Goal: Task Accomplishment & Management: Complete application form

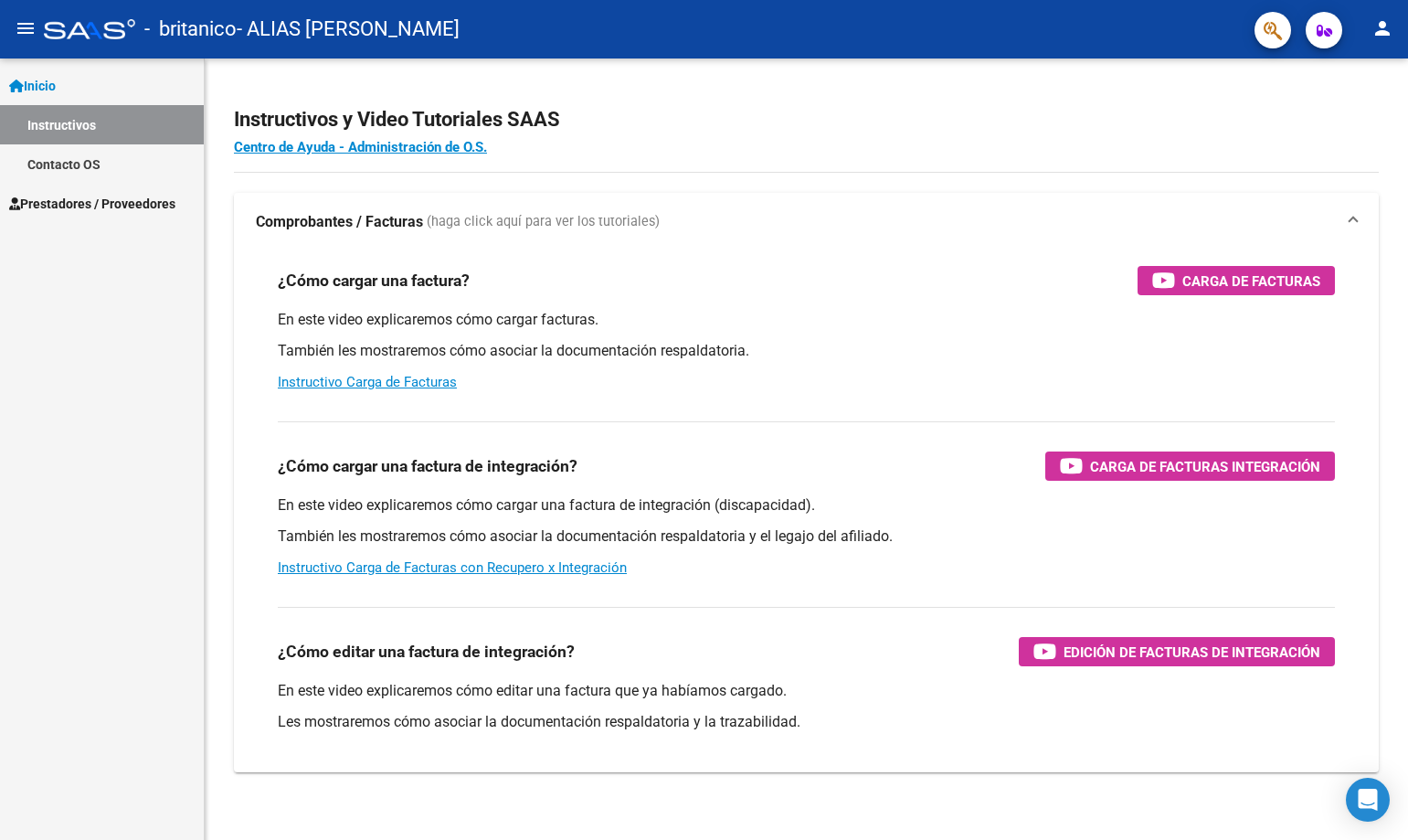
click at [76, 198] on span "Prestadores / Proveedores" at bounding box center [92, 203] width 166 height 21
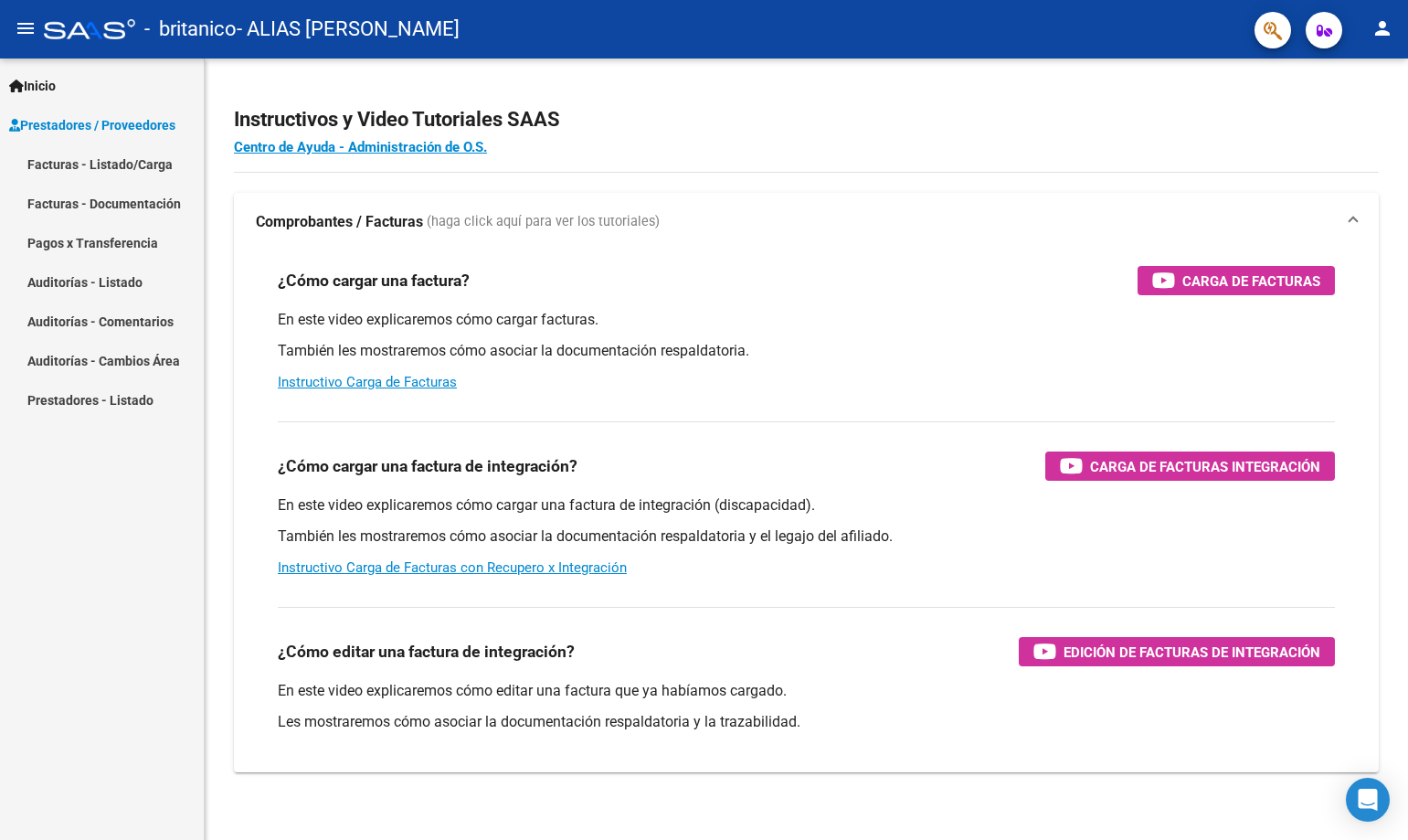
click at [151, 167] on link "Facturas - Listado/Carga" at bounding box center [102, 164] width 203 height 39
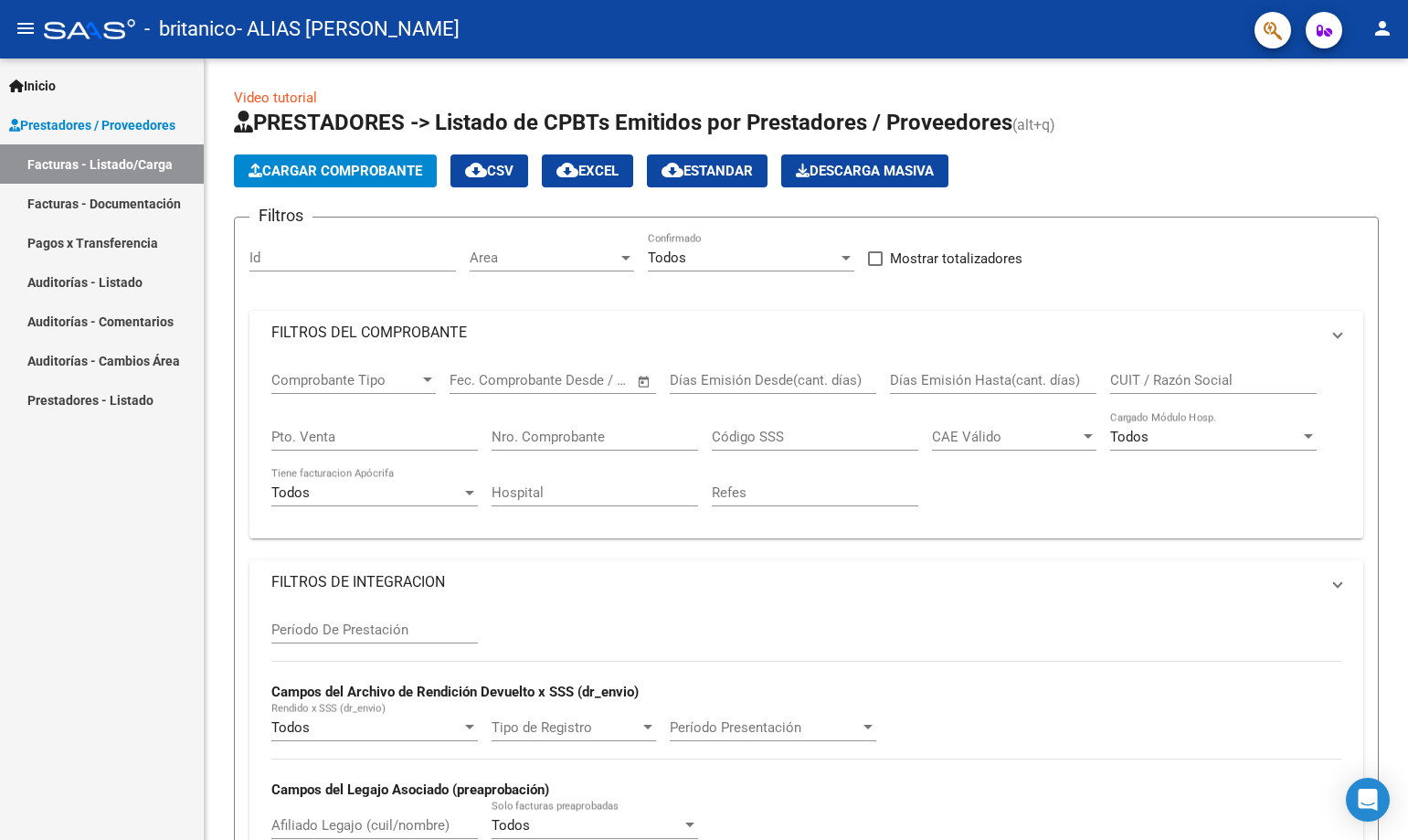
click at [397, 173] on span "Cargar Comprobante" at bounding box center [335, 170] width 174 height 17
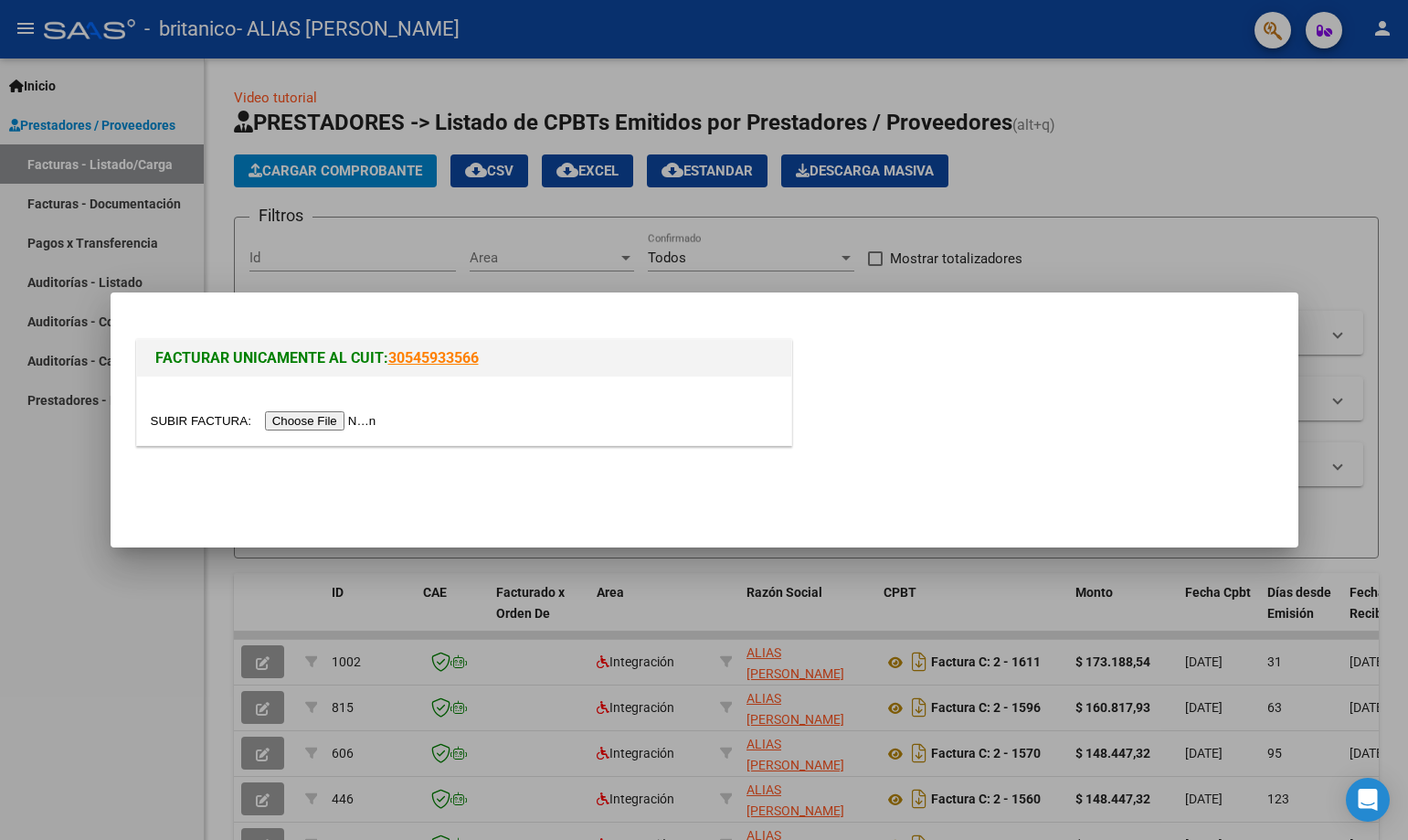
click at [349, 417] on input "file" at bounding box center [266, 420] width 231 height 20
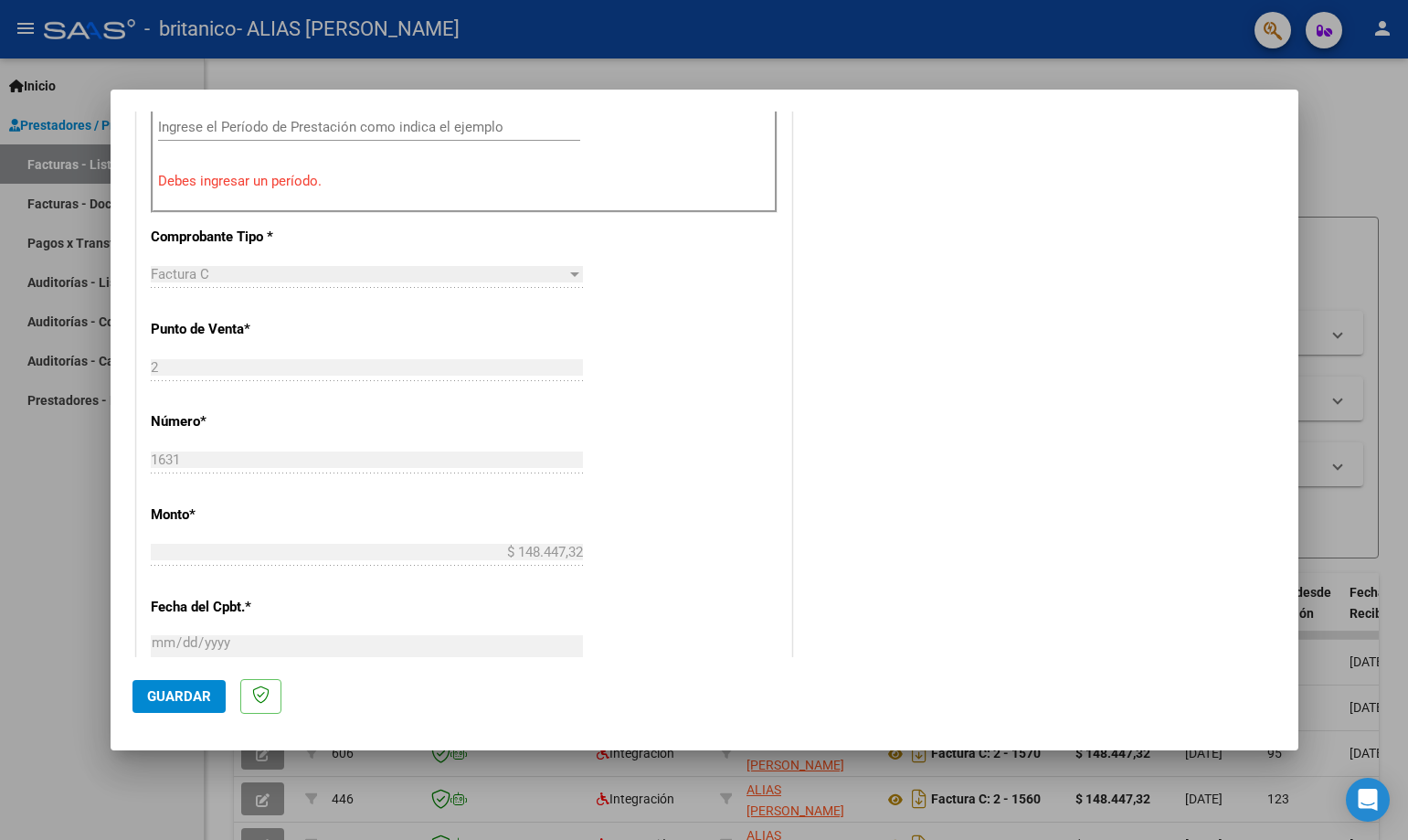
scroll to position [1110, 0]
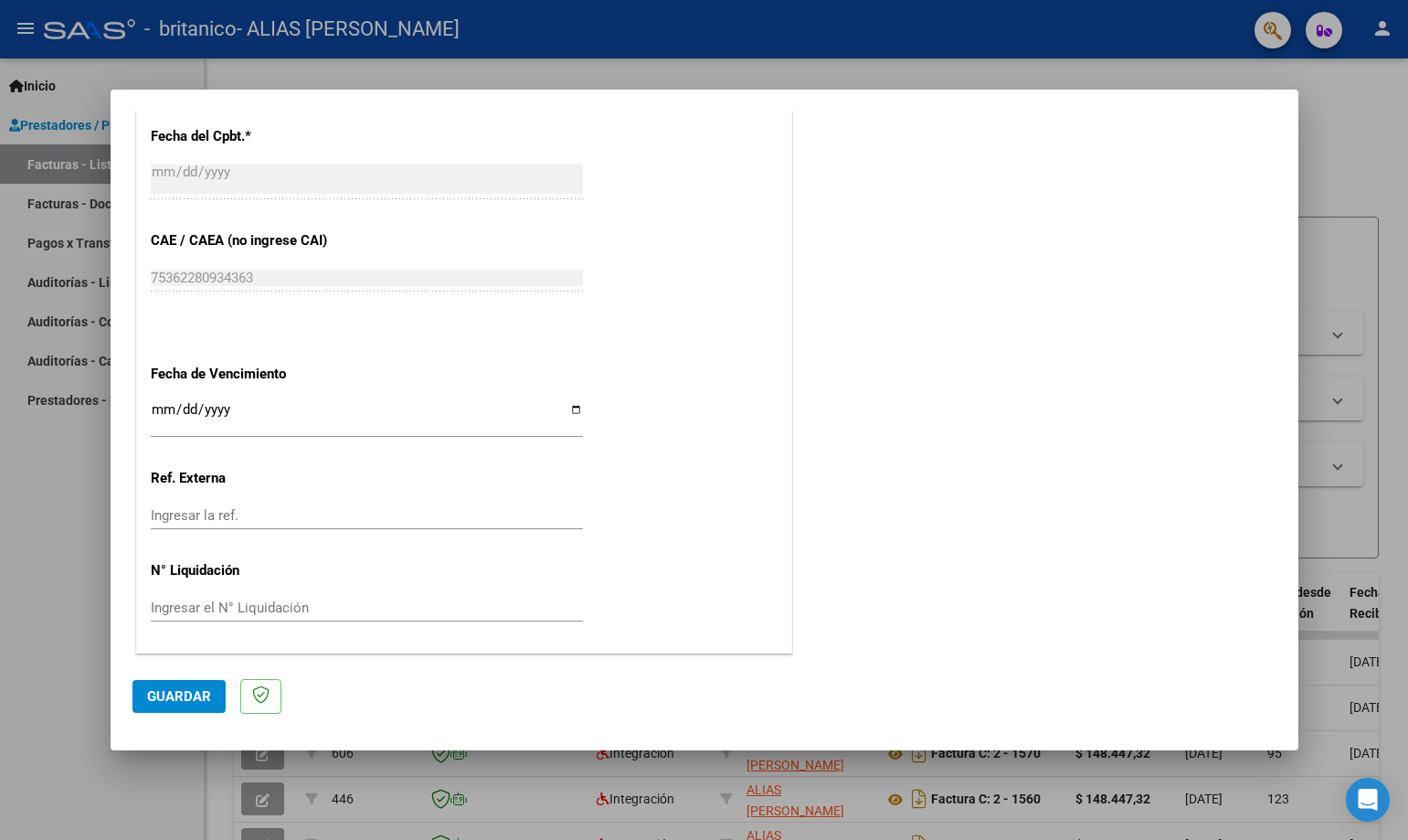
click at [197, 694] on span "Guardar" at bounding box center [178, 696] width 64 height 17
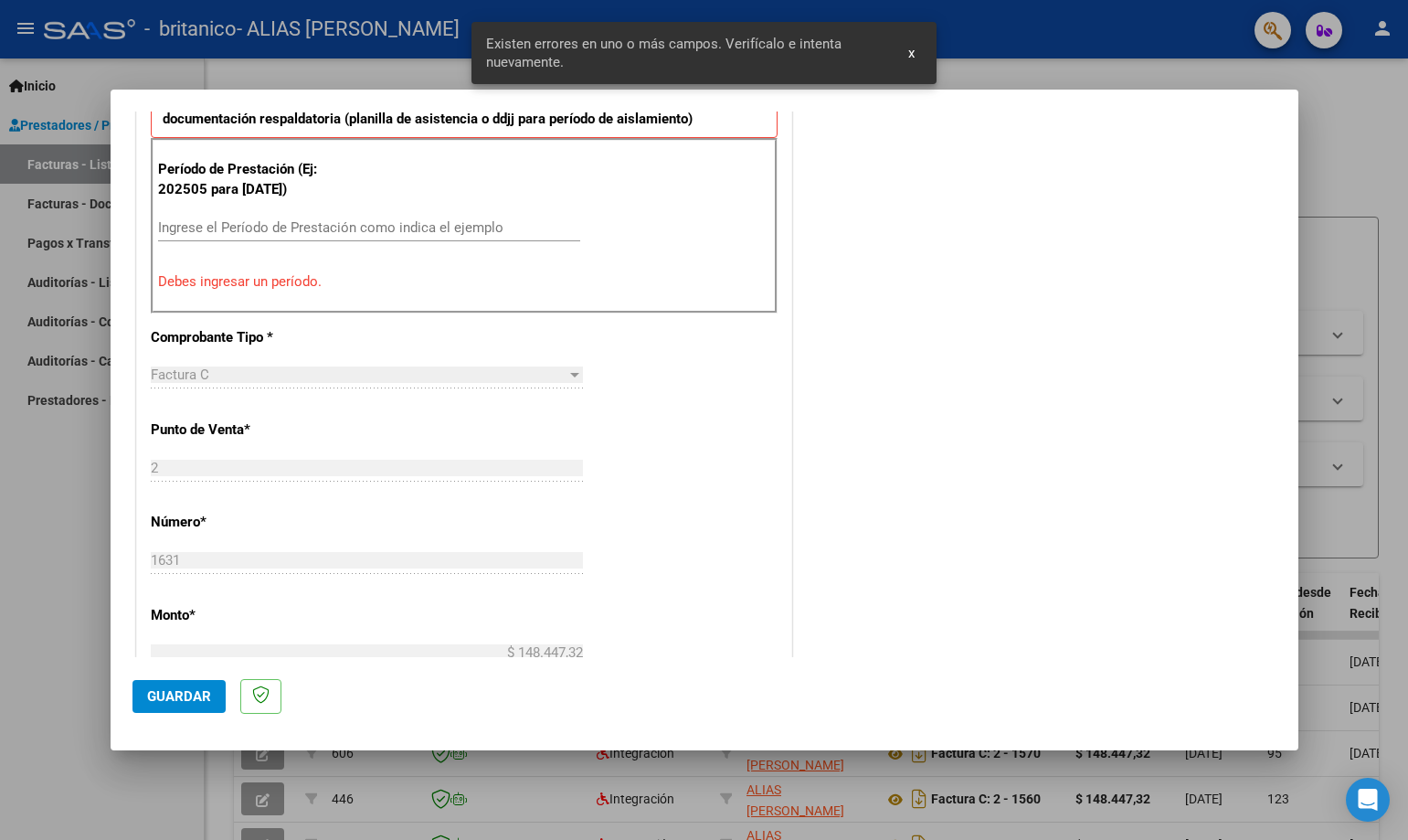
scroll to position [364, 0]
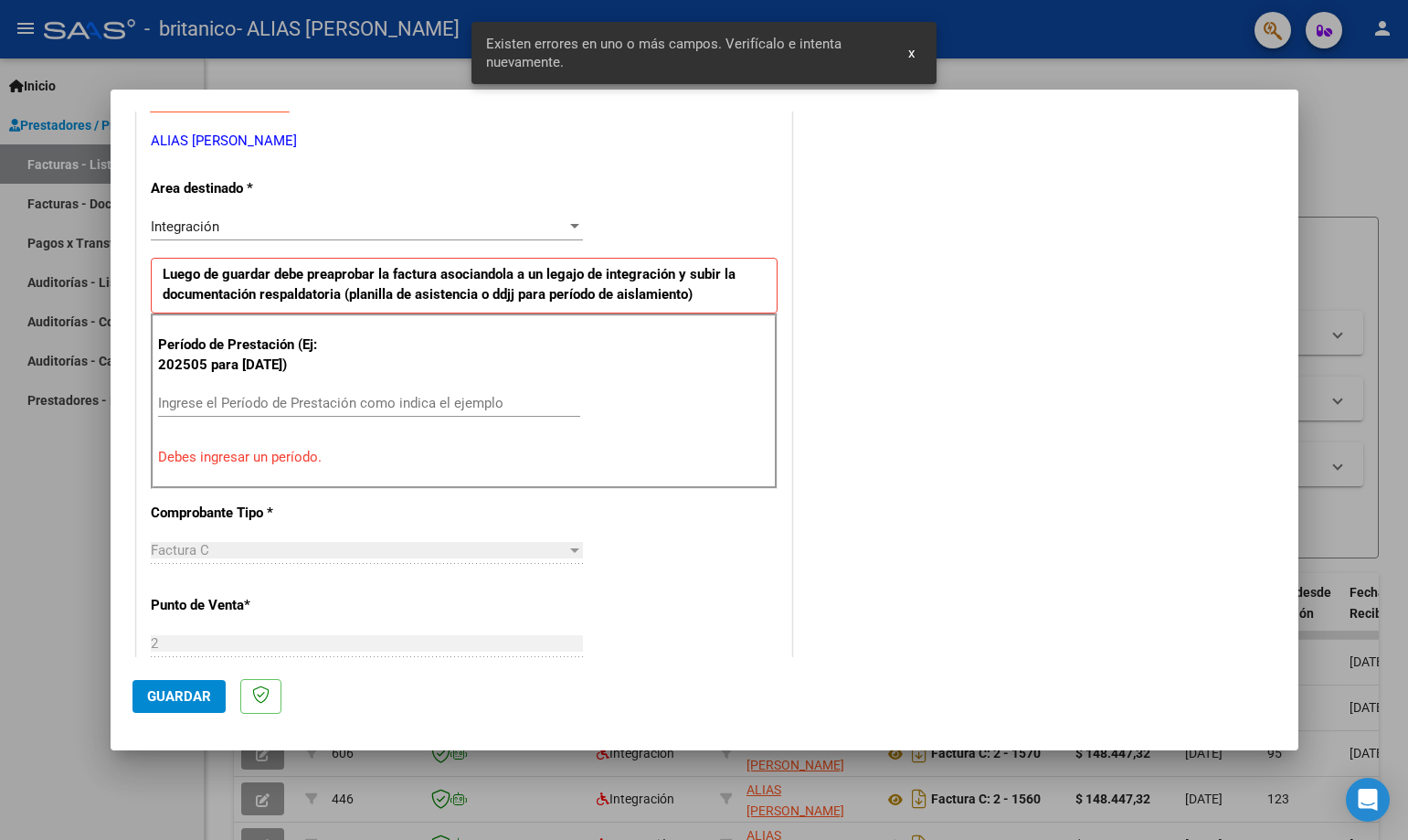
click at [267, 402] on input "Ingrese el Período de Prestación como indica el ejemplo" at bounding box center [370, 403] width 422 height 17
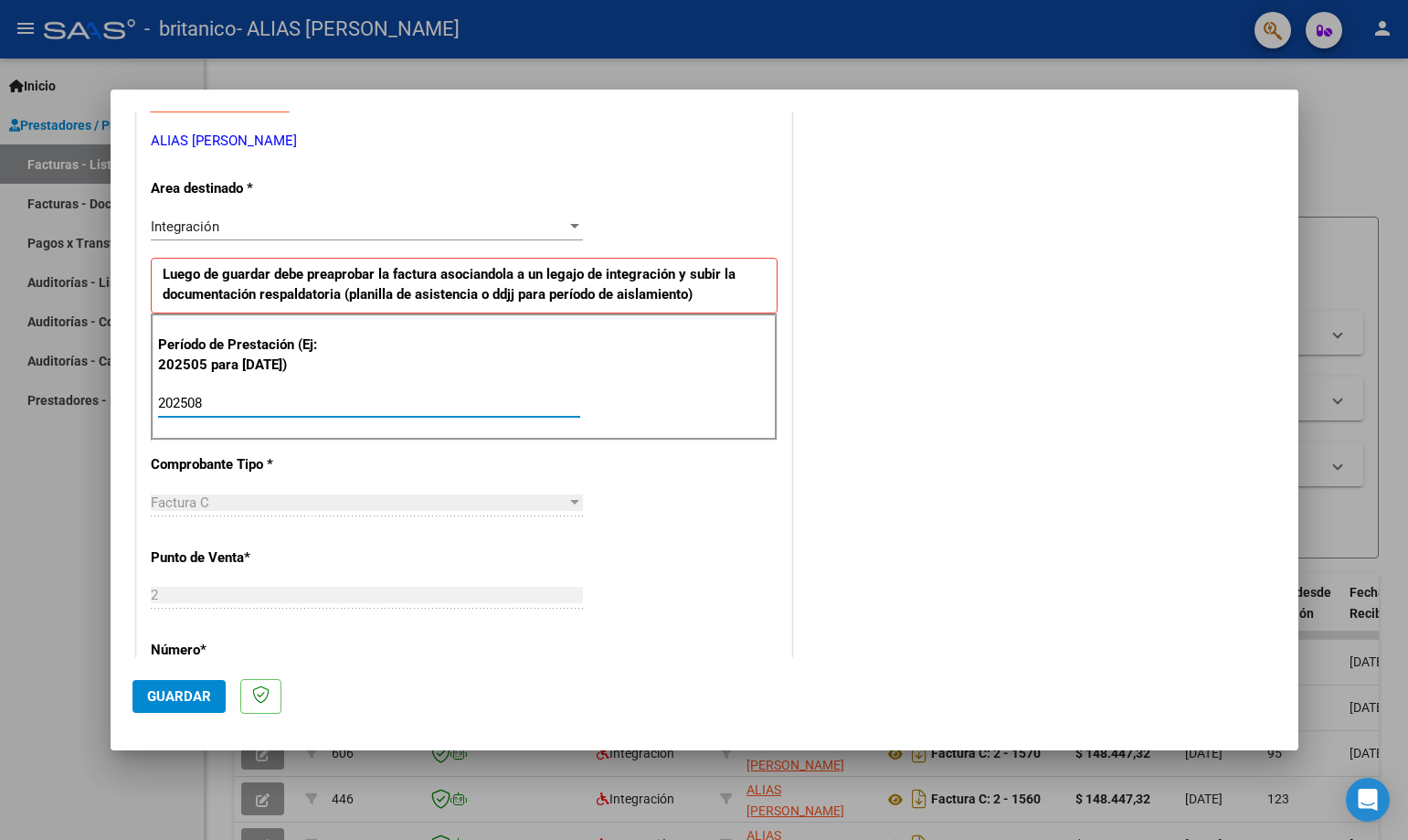
type input "202508"
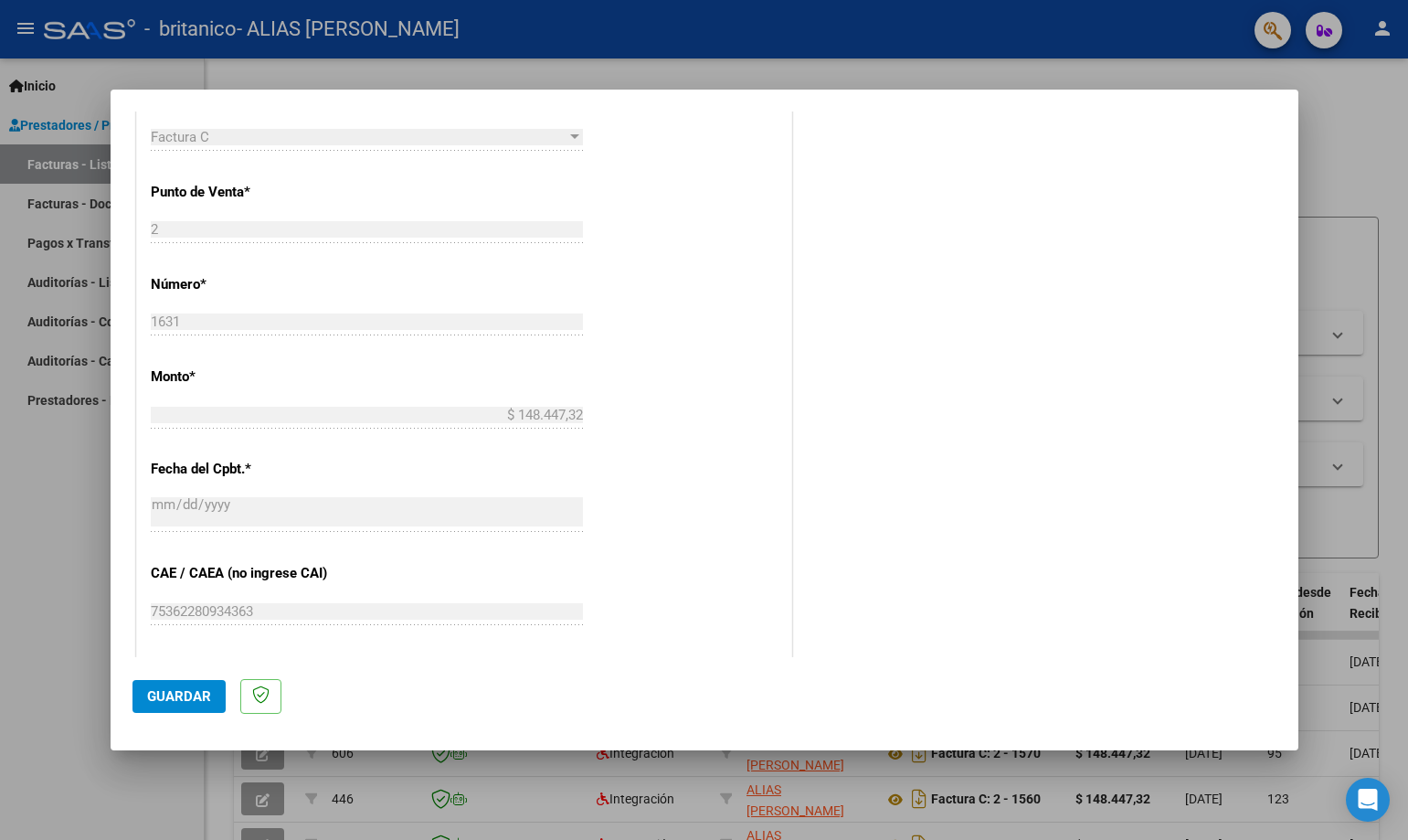
scroll to position [1063, 0]
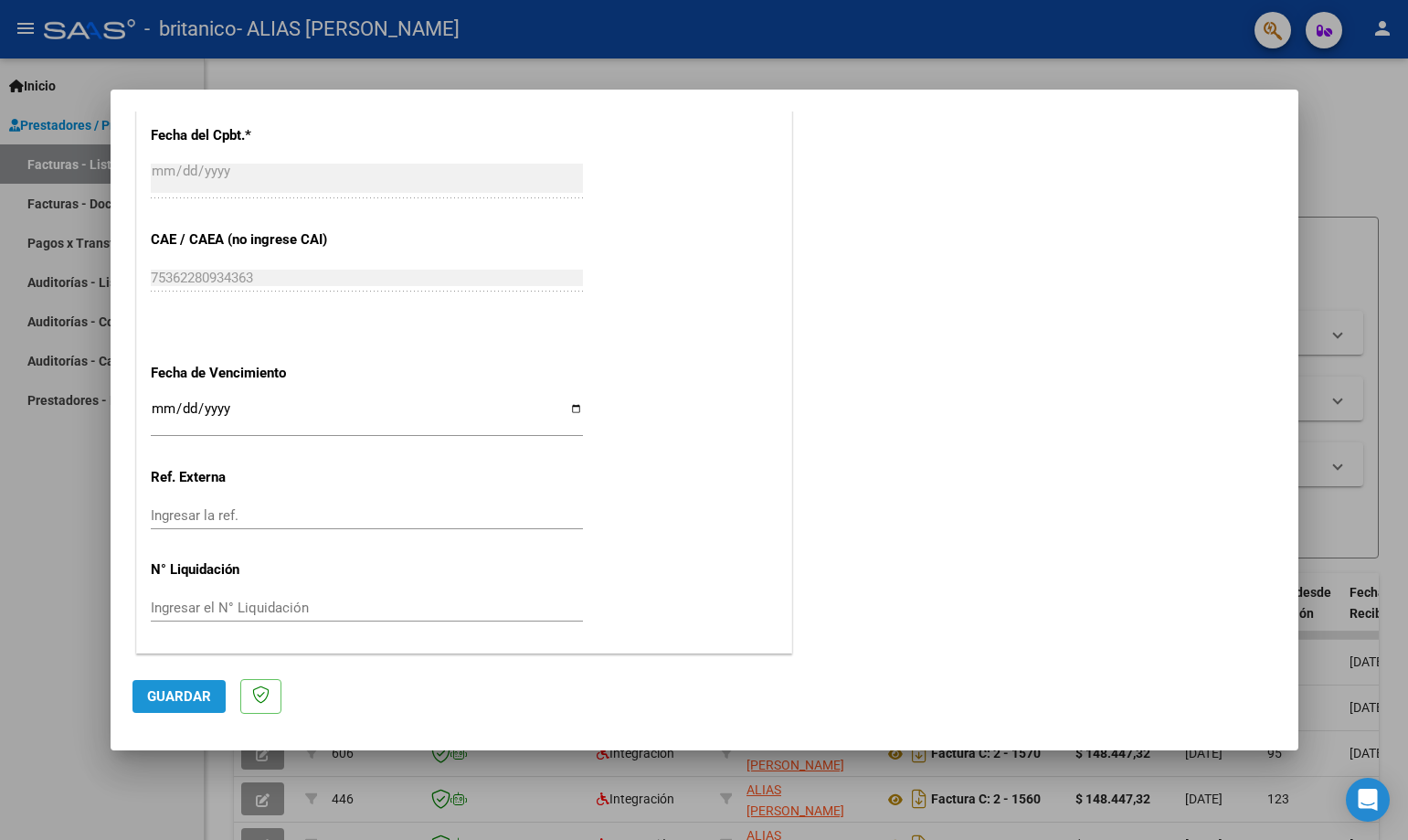
click at [161, 689] on span "Guardar" at bounding box center [178, 696] width 64 height 17
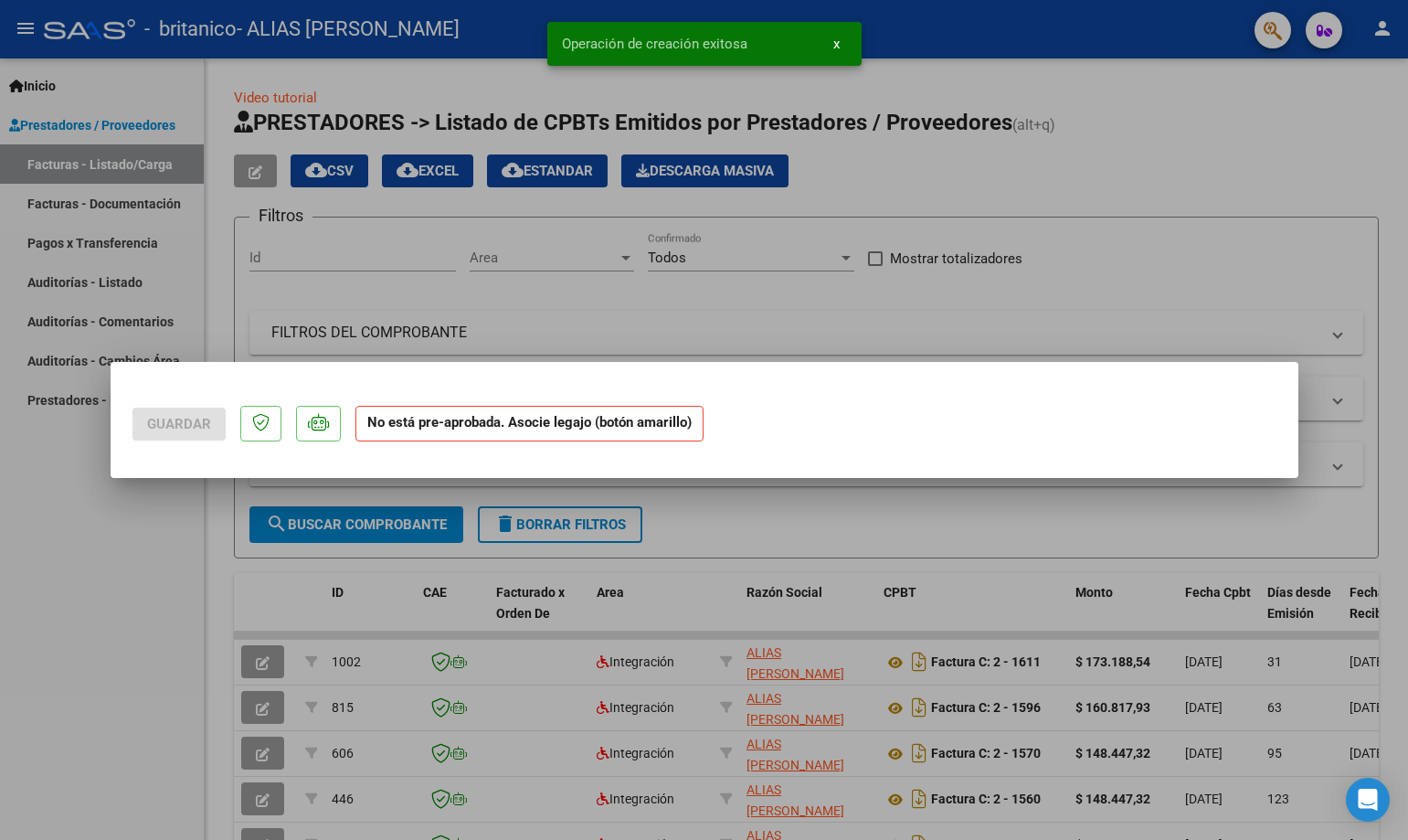
scroll to position [0, 0]
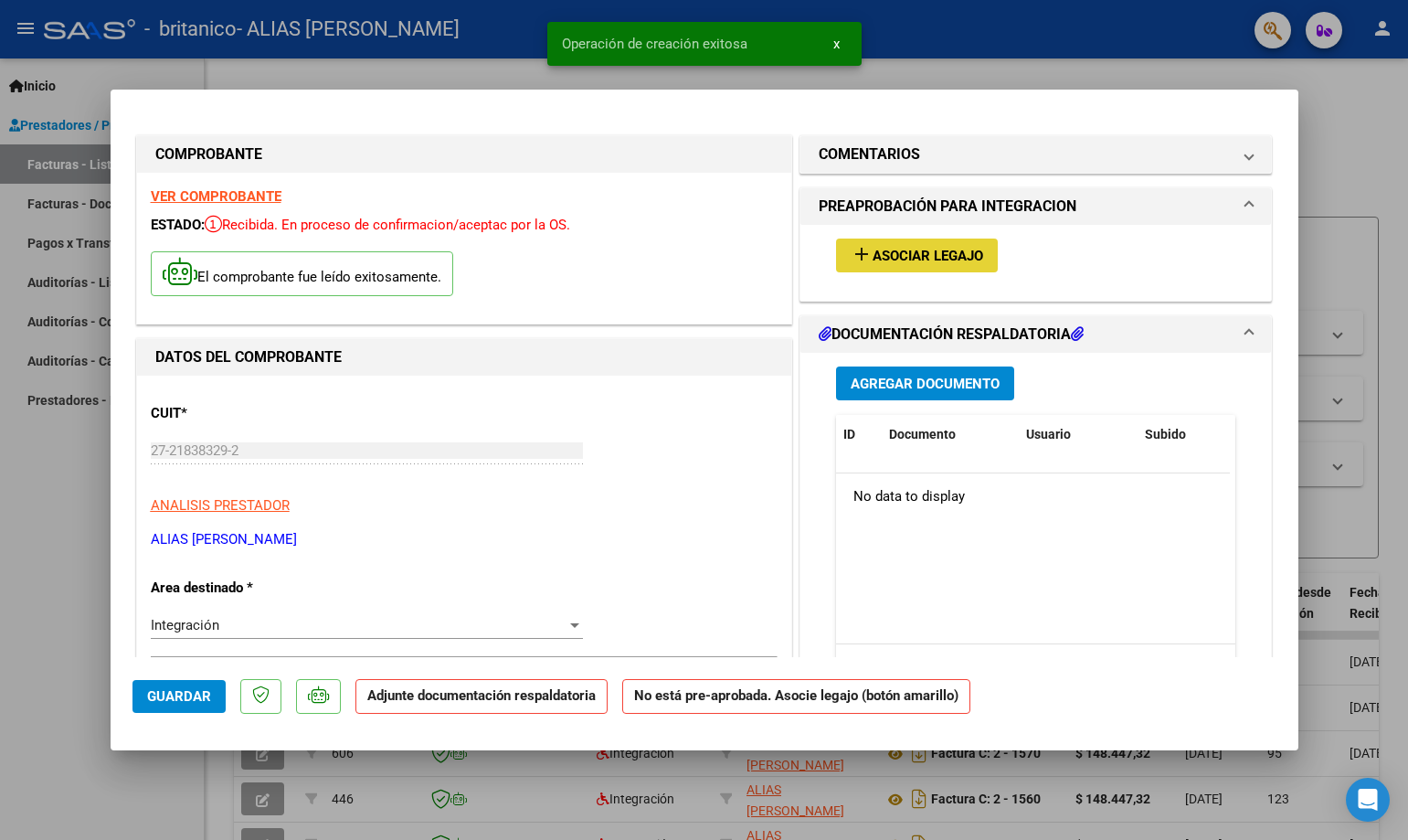
click at [953, 256] on span "Asociar Legajo" at bounding box center [927, 255] width 110 height 17
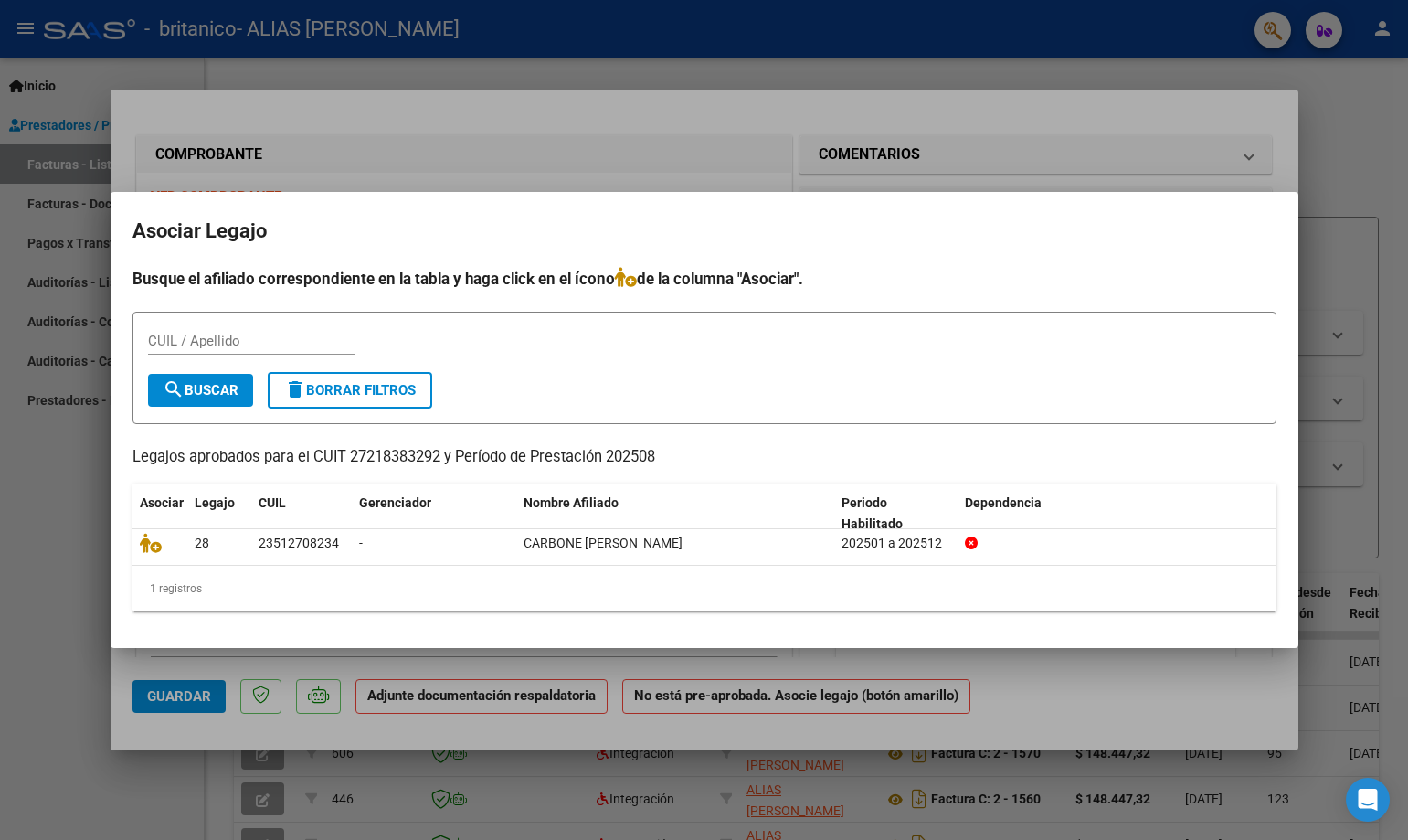
click at [1252, 491] on datatable-header-cell "Dependencia" at bounding box center [1117, 513] width 319 height 61
click at [1269, 141] on div at bounding box center [704, 420] width 1408 height 840
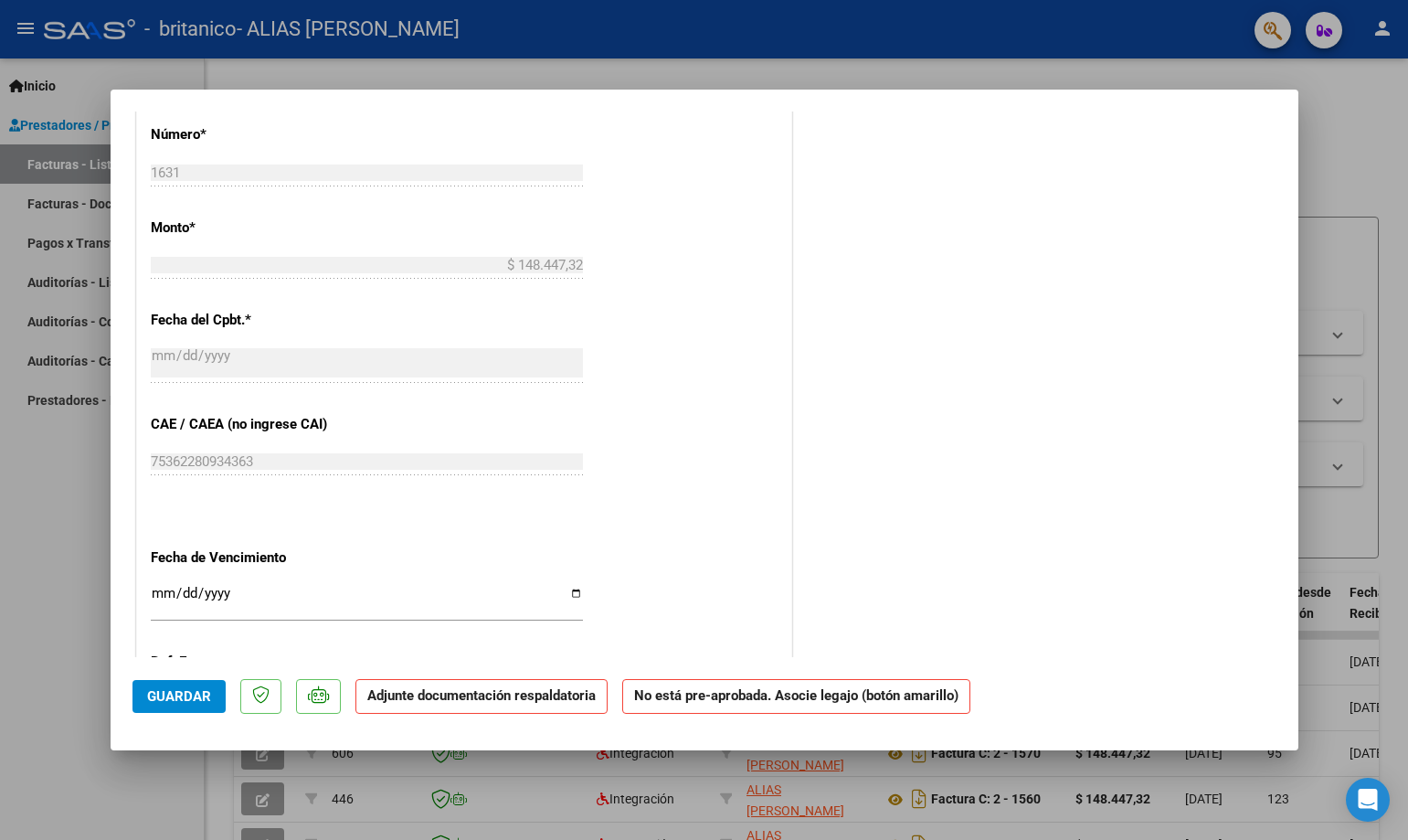
scroll to position [913, 0]
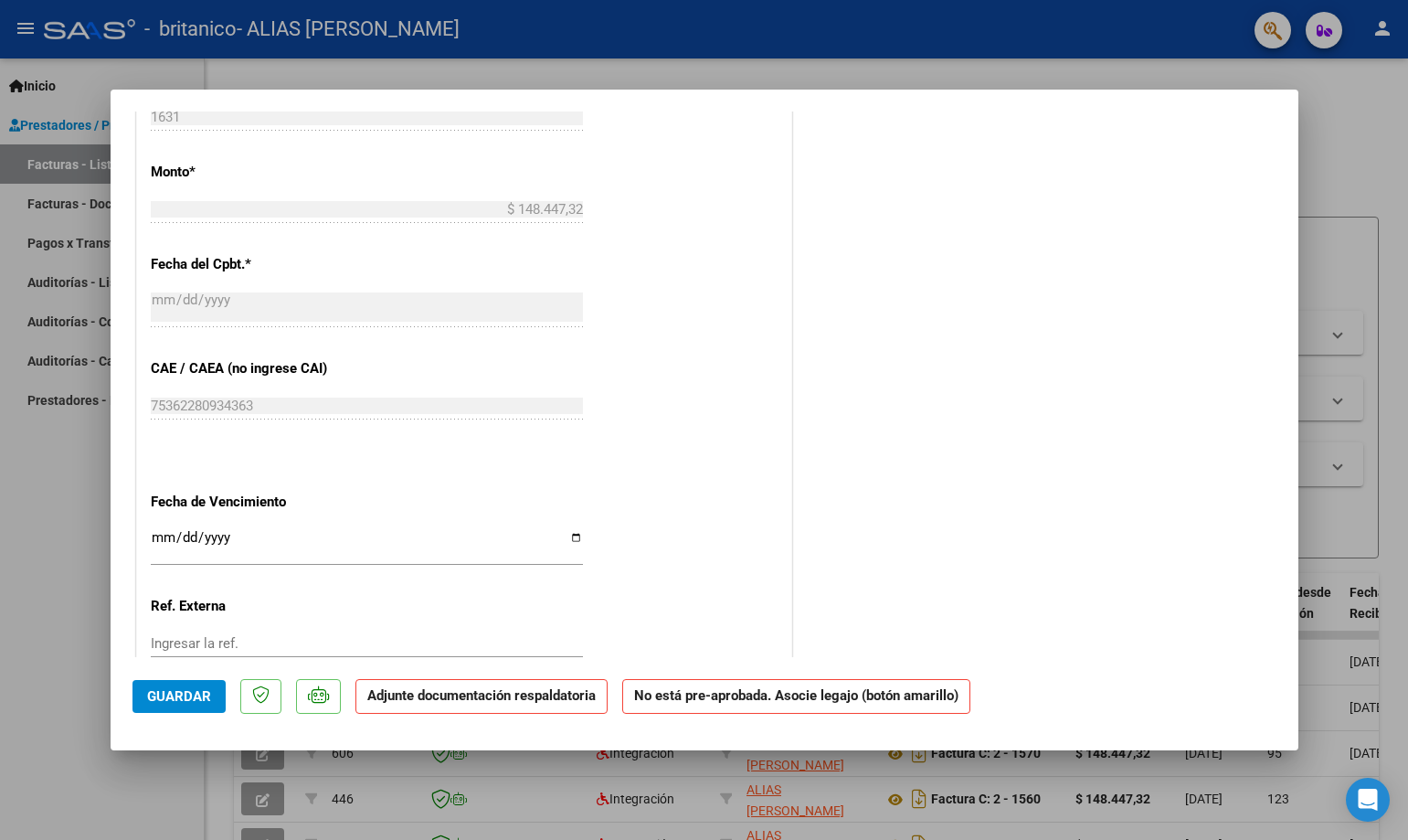
click at [491, 703] on p "Adjunte documentación respaldatoria" at bounding box center [481, 696] width 252 height 35
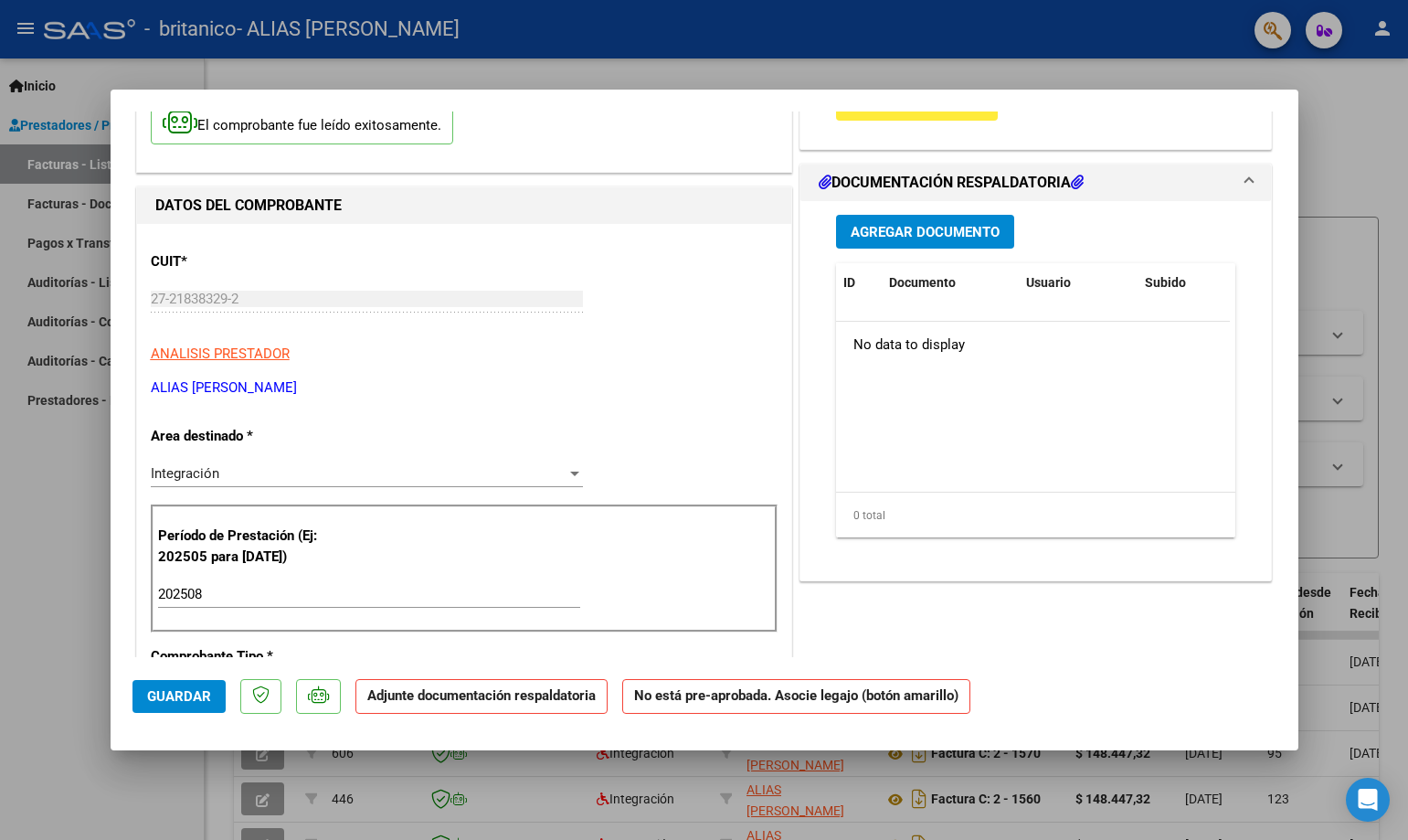
scroll to position [0, 0]
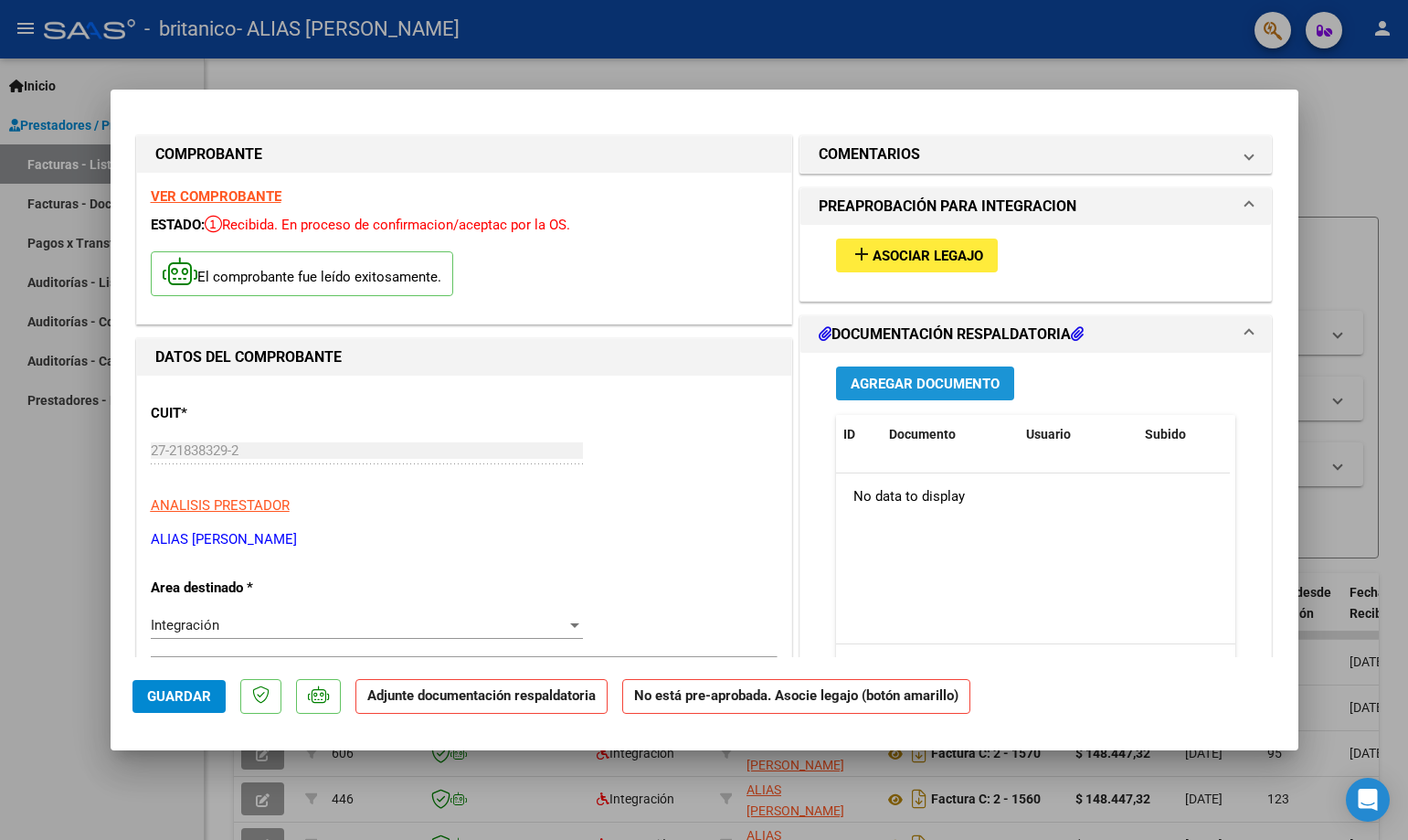
click at [966, 386] on span "Agregar Documento" at bounding box center [925, 383] width 149 height 17
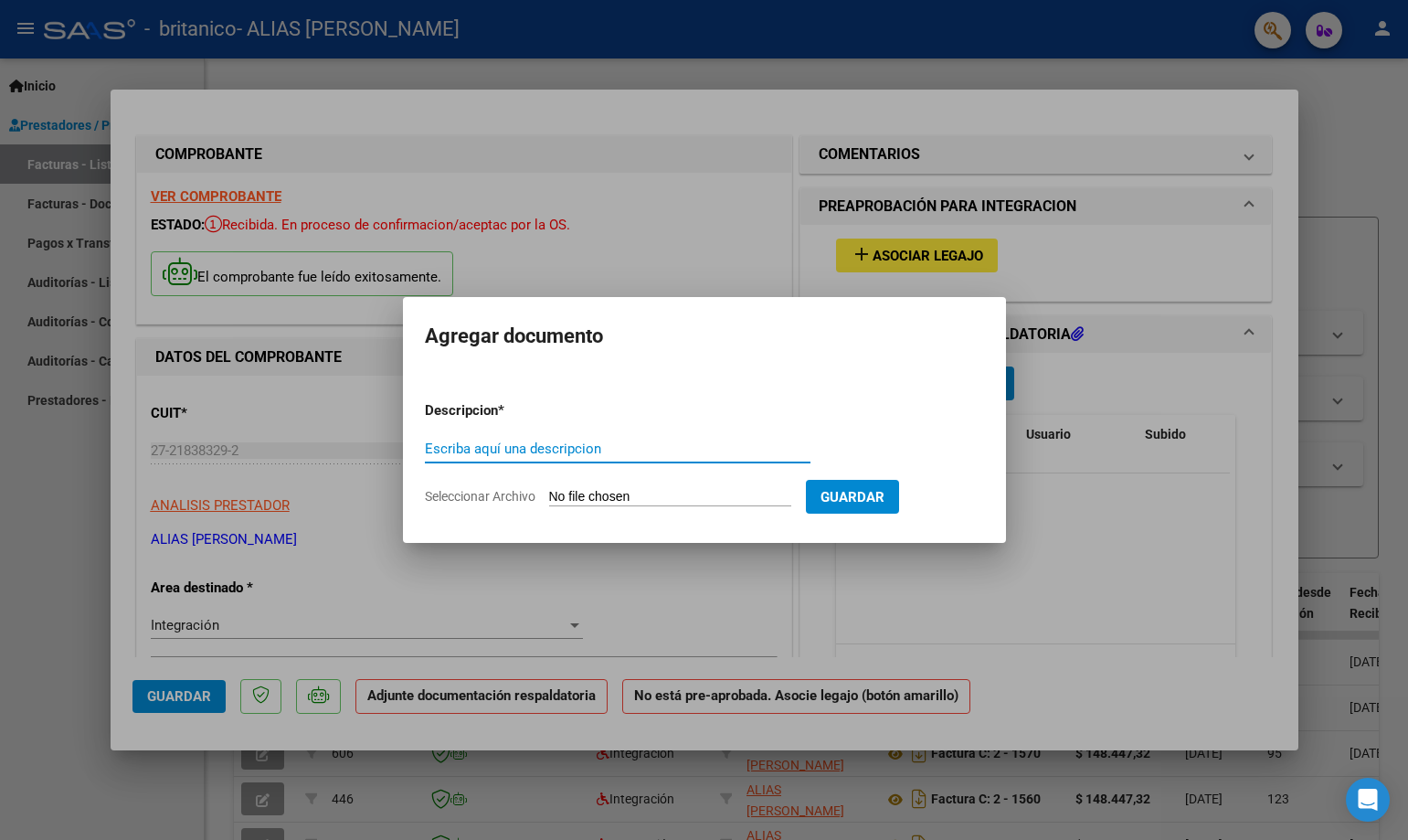
click at [552, 442] on input "Escriba aquí una descripcion" at bounding box center [617, 448] width 385 height 17
click at [438, 444] on input "PLanilla de asistencia" at bounding box center [617, 448] width 385 height 17
type input "Planilla de asistencia"
click at [617, 494] on input "Seleccionar Archivo" at bounding box center [671, 498] width 242 height 18
type input "C:\fakepath\PA_27218383292_011_00002_00001631.pdf"
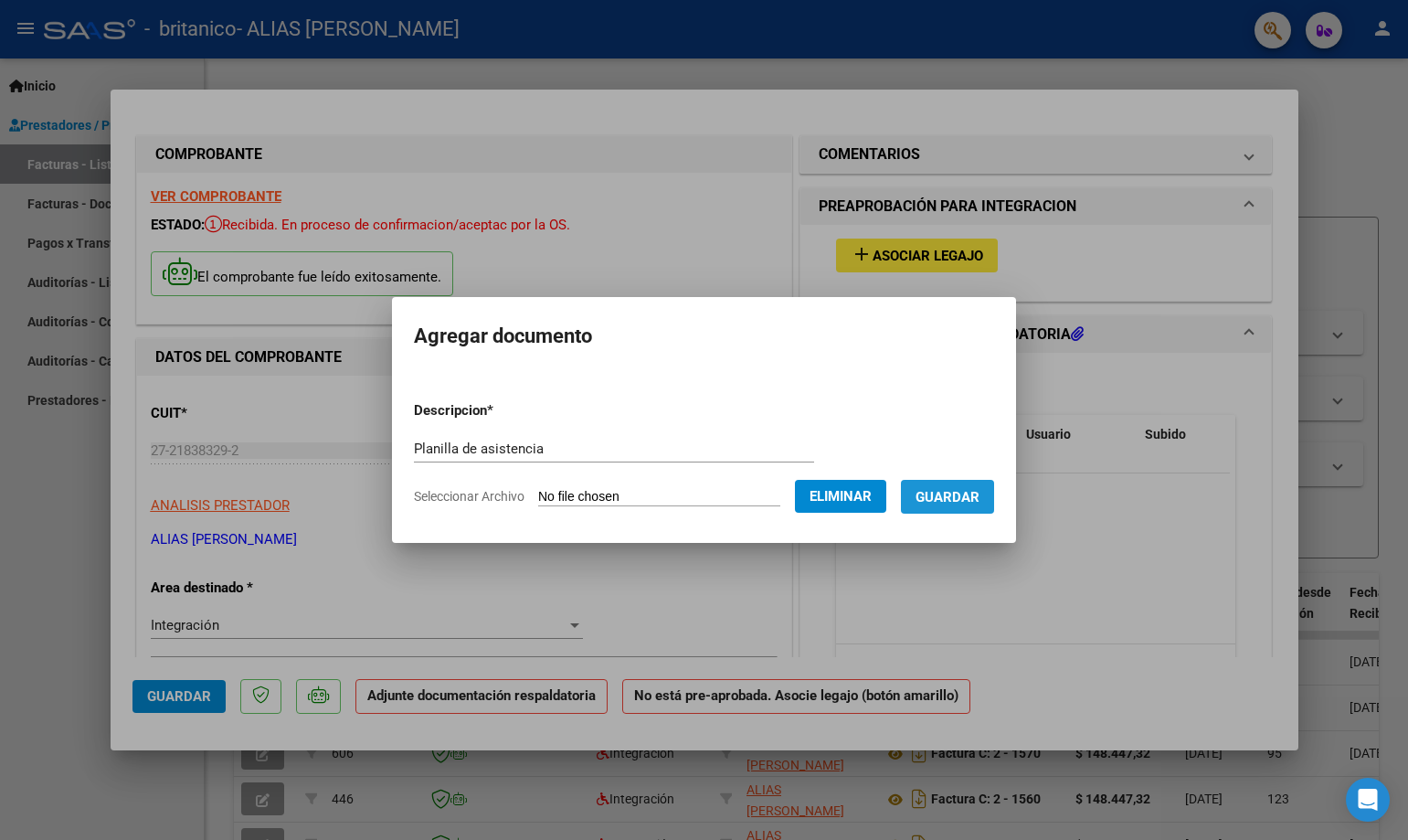
click at [955, 491] on span "Guardar" at bounding box center [946, 497] width 64 height 17
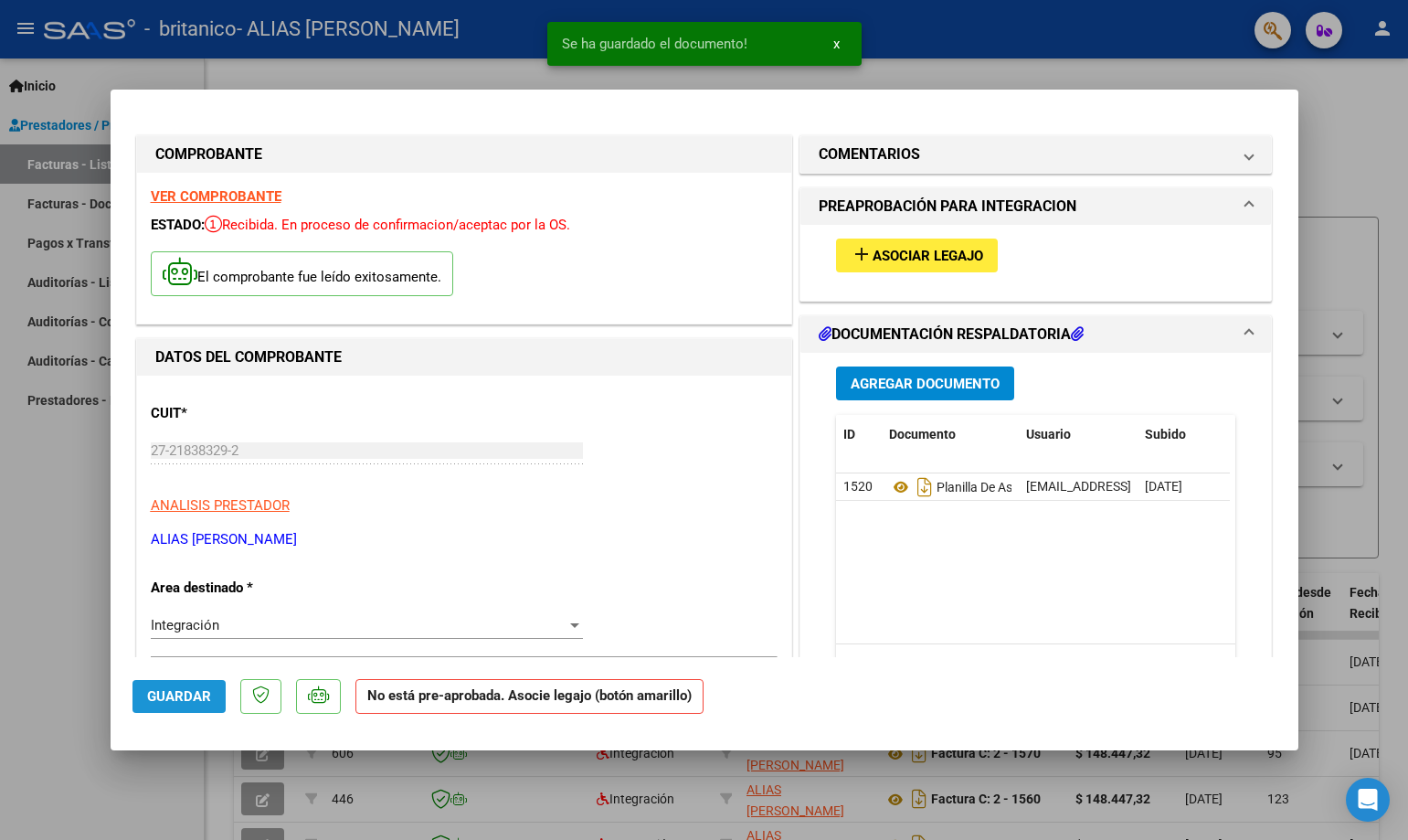
click at [202, 702] on span "Guardar" at bounding box center [178, 696] width 64 height 17
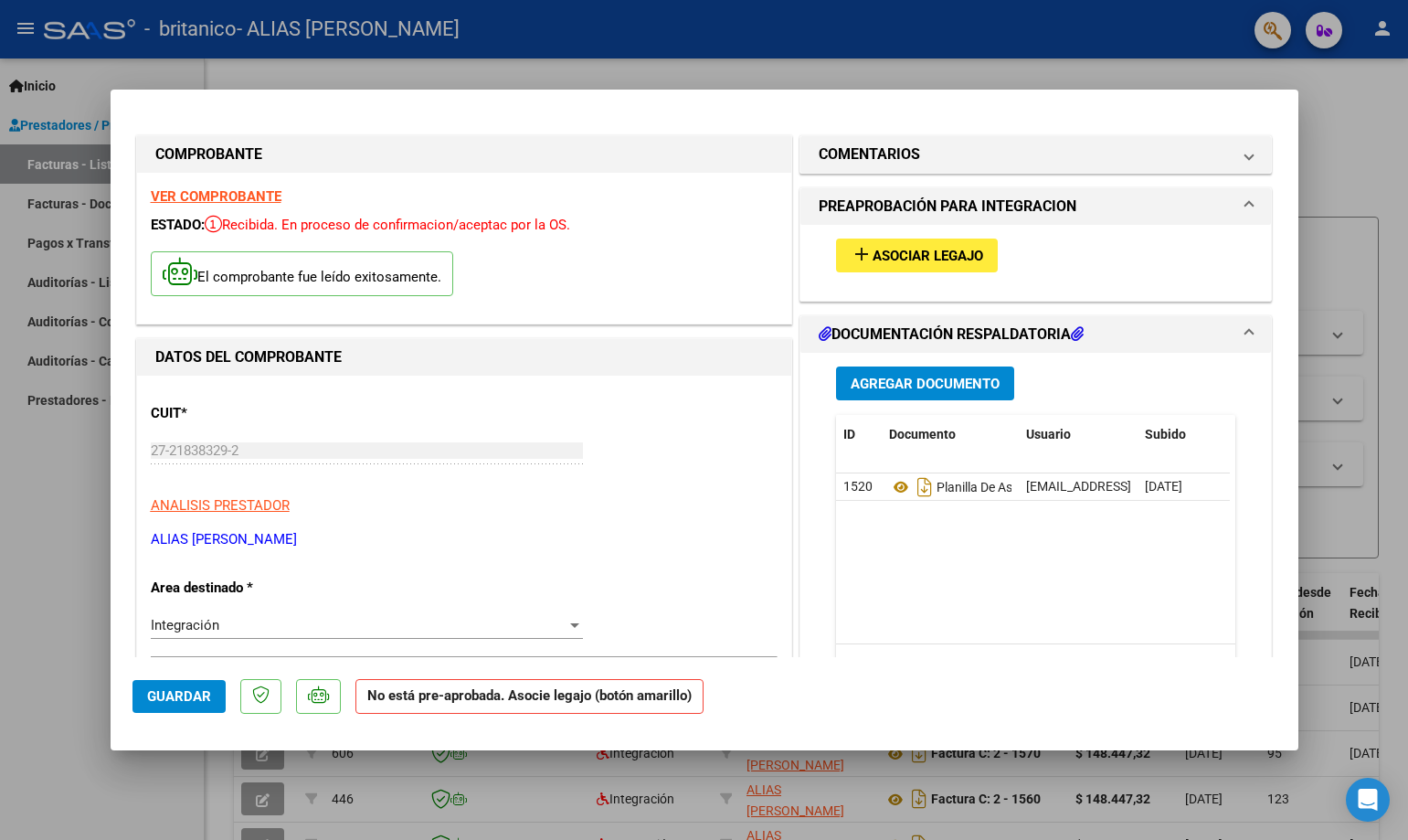
click at [198, 693] on span "Guardar" at bounding box center [178, 696] width 64 height 17
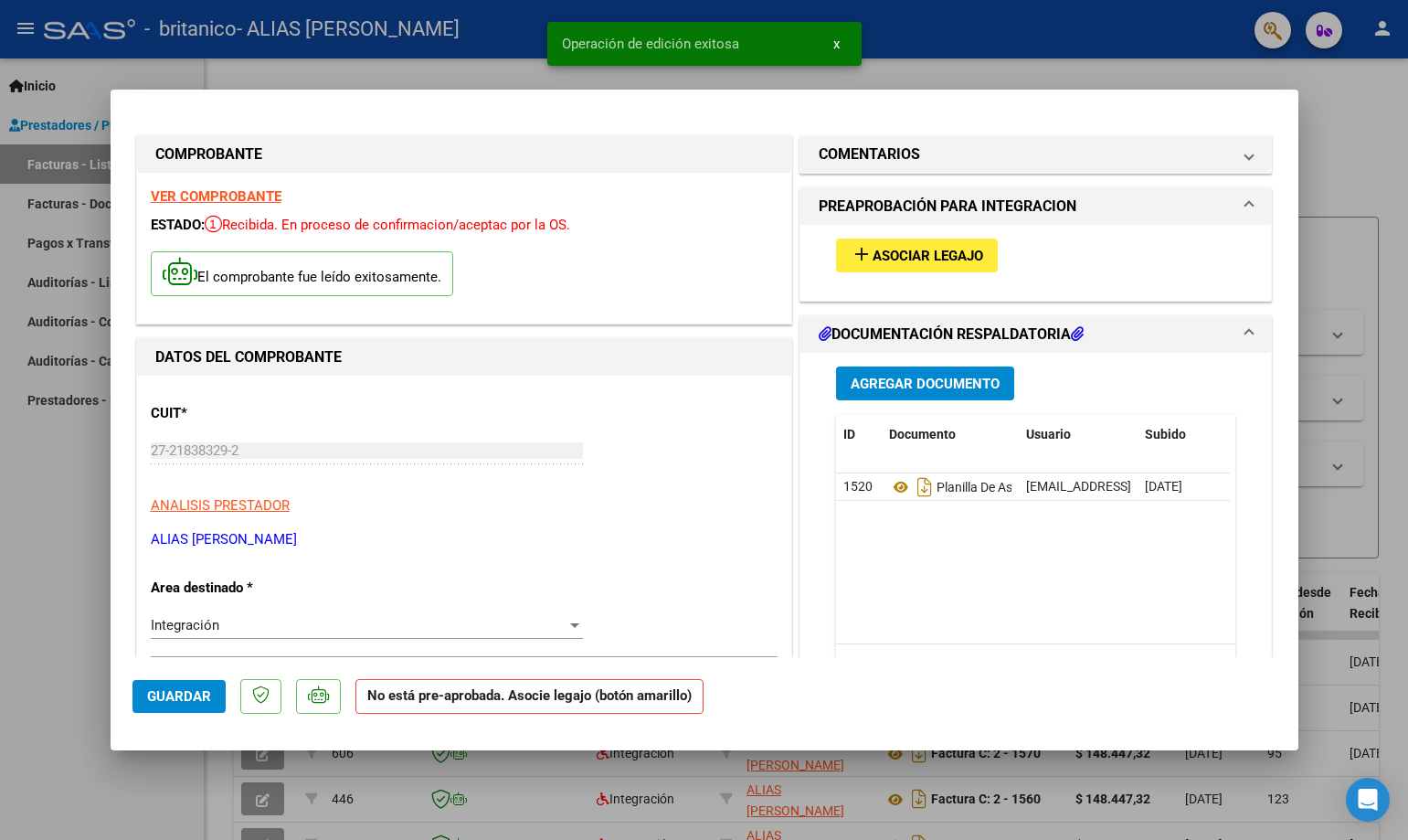
click at [1341, 521] on div at bounding box center [704, 420] width 1408 height 840
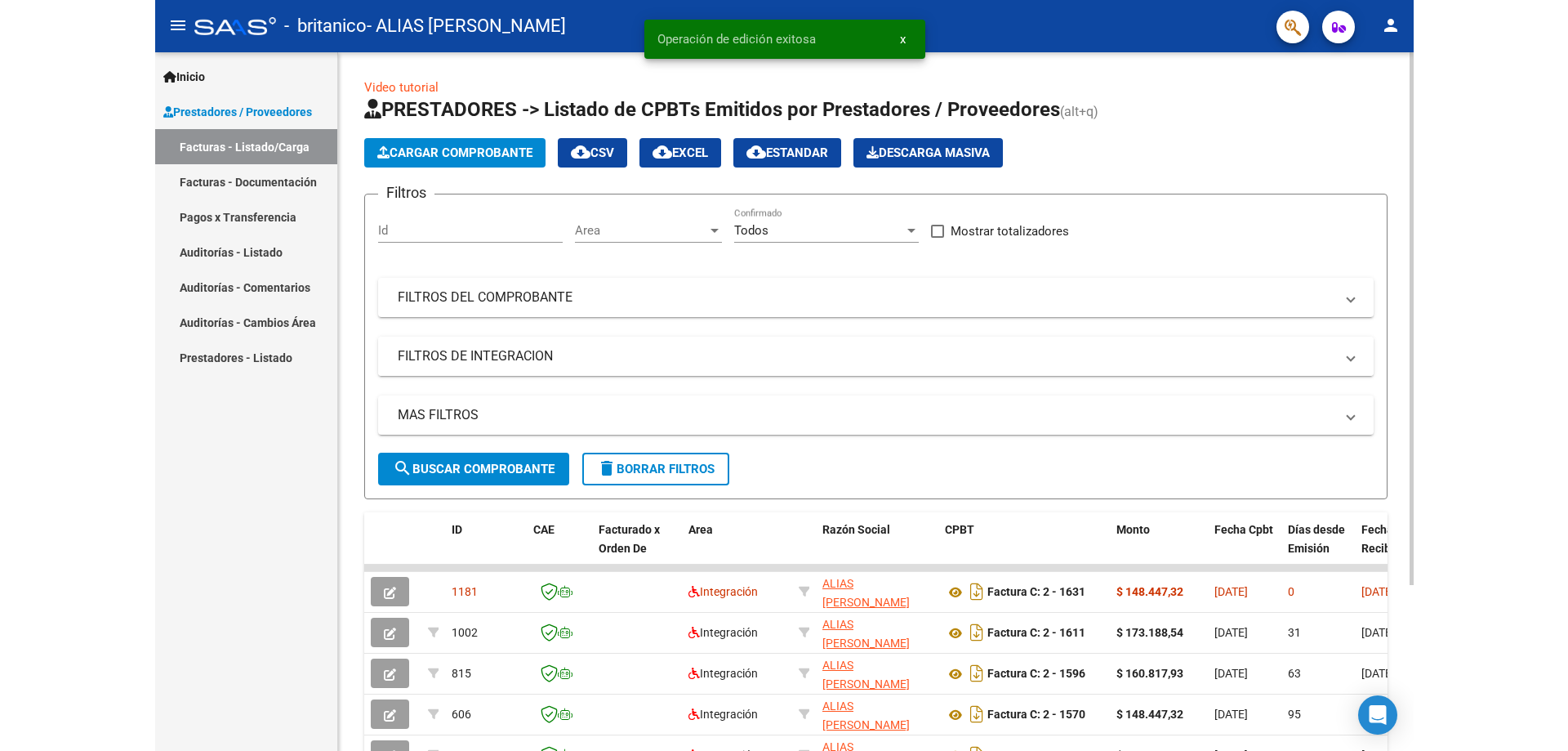
scroll to position [218, 0]
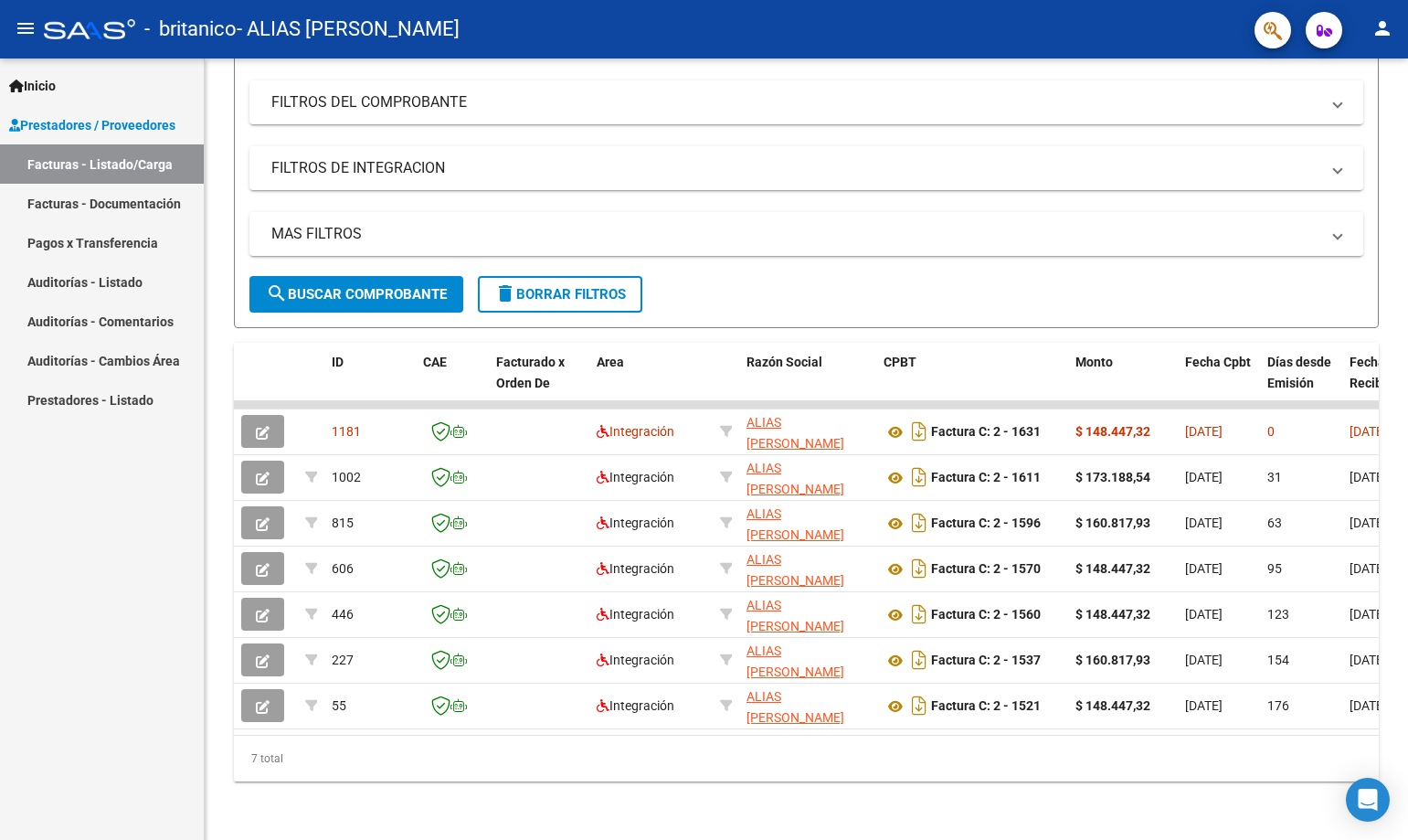
click at [135, 791] on div "Inicio Instructivos Contacto OS Prestadores / Proveedores Facturas - Listado/Ca…" at bounding box center [102, 449] width 203 height 781
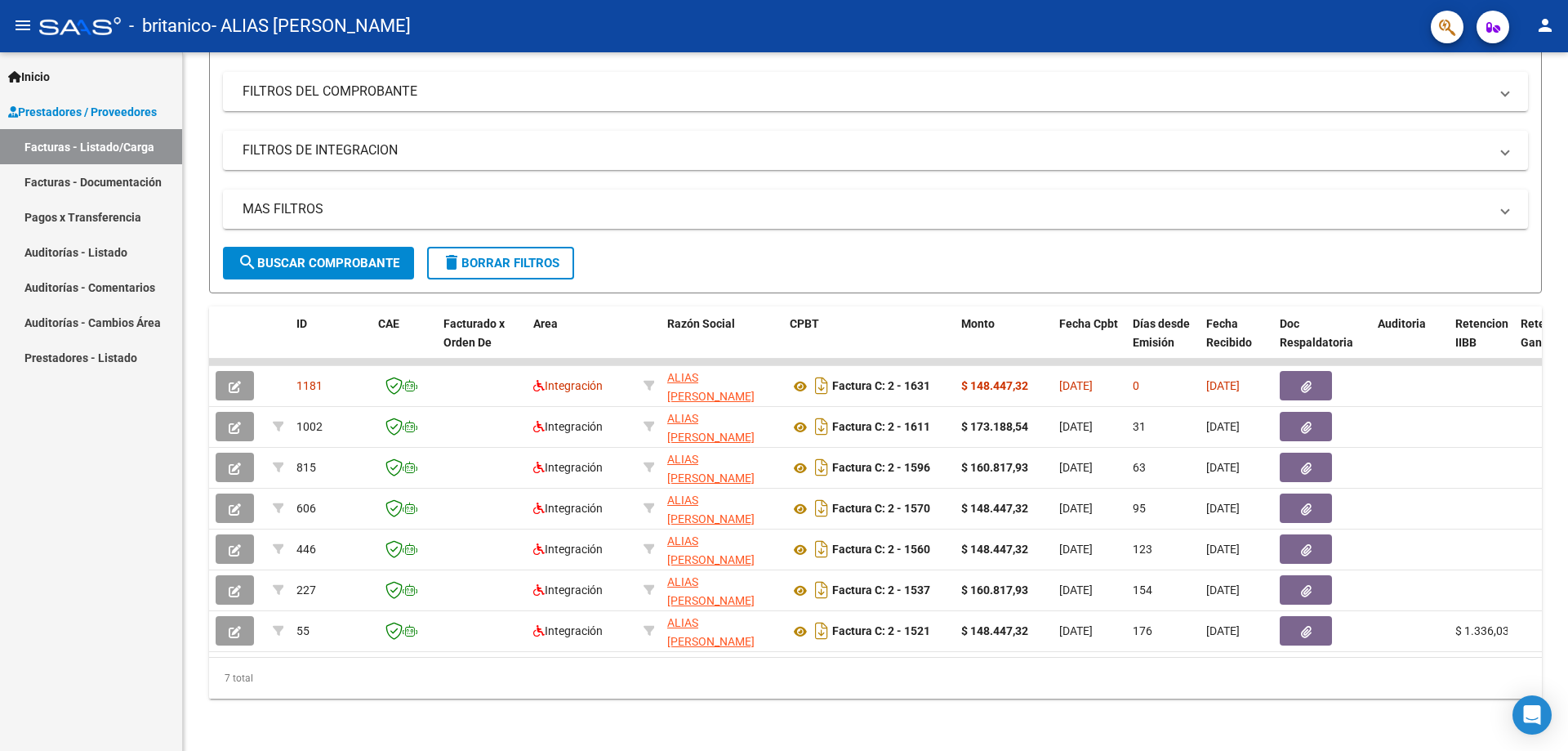
click at [1258, 28] on mat-icon "person" at bounding box center [1545, 25] width 19 height 19
click at [1258, 104] on button "exit_to_app Salir" at bounding box center [1511, 108] width 100 height 39
